Goal: Task Accomplishment & Management: Manage account settings

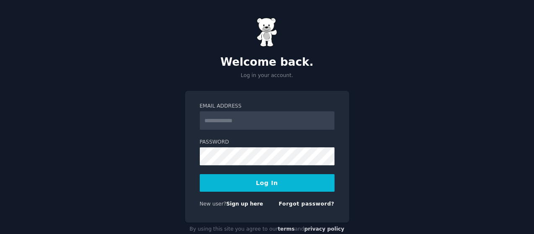
click at [219, 120] on input "Email Address" at bounding box center [267, 120] width 135 height 18
type input "**********"
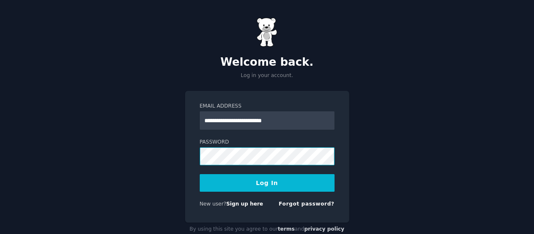
click at [200, 174] on button "Log In" at bounding box center [267, 183] width 135 height 18
